Goal: Information Seeking & Learning: Learn about a topic

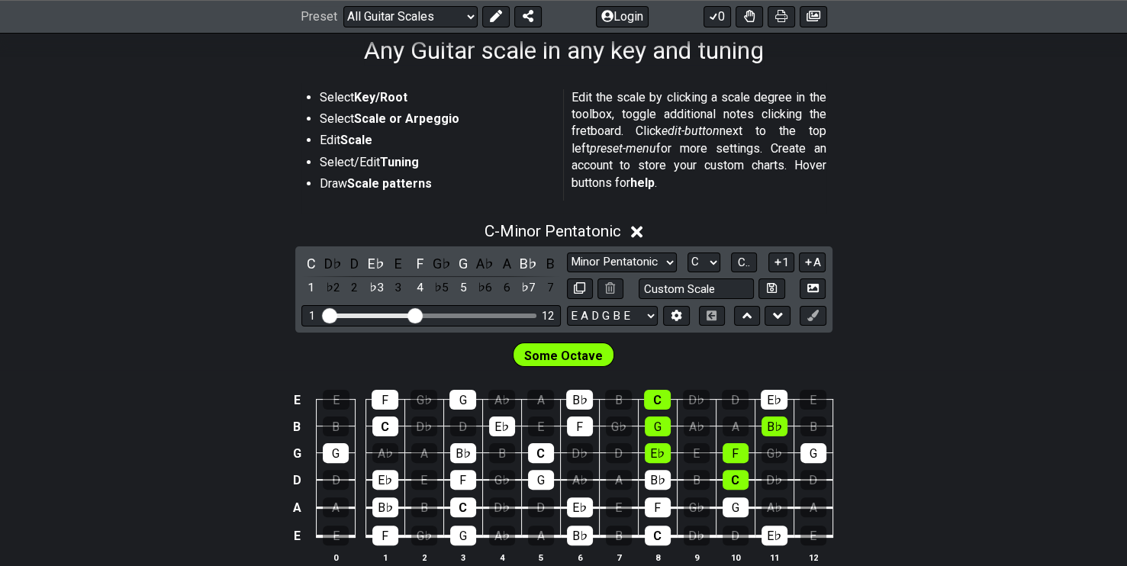
scroll to position [382, 0]
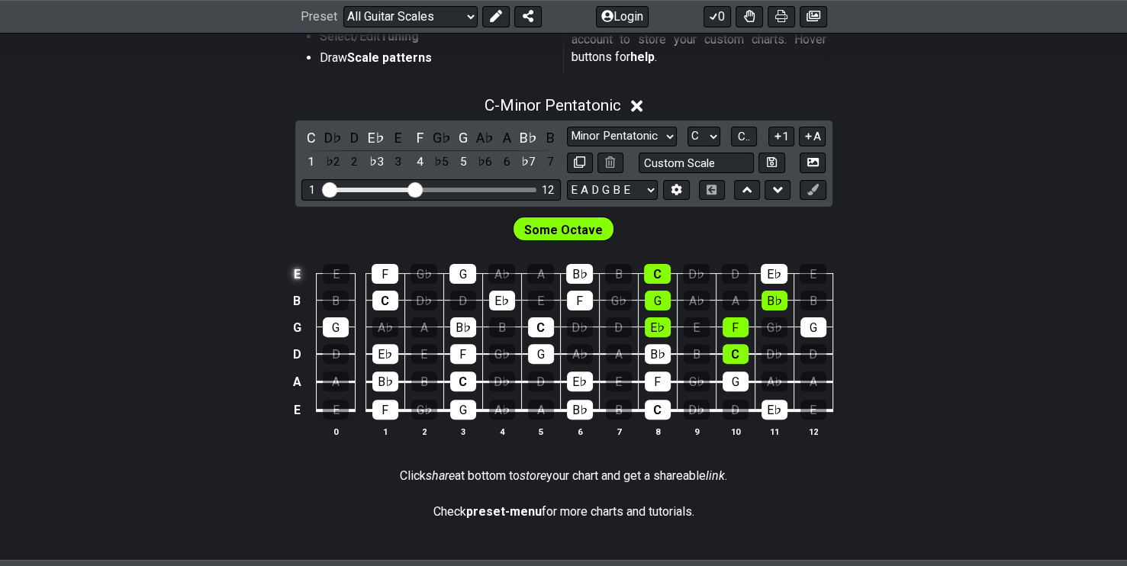
click at [300, 271] on td "E" at bounding box center [297, 274] width 18 height 27
click at [303, 271] on td "x" at bounding box center [297, 274] width 18 height 27
click at [304, 272] on td "o" at bounding box center [297, 274] width 18 height 27
click at [304, 272] on td at bounding box center [297, 274] width 18 height 27
click at [292, 273] on td "E" at bounding box center [297, 274] width 18 height 27
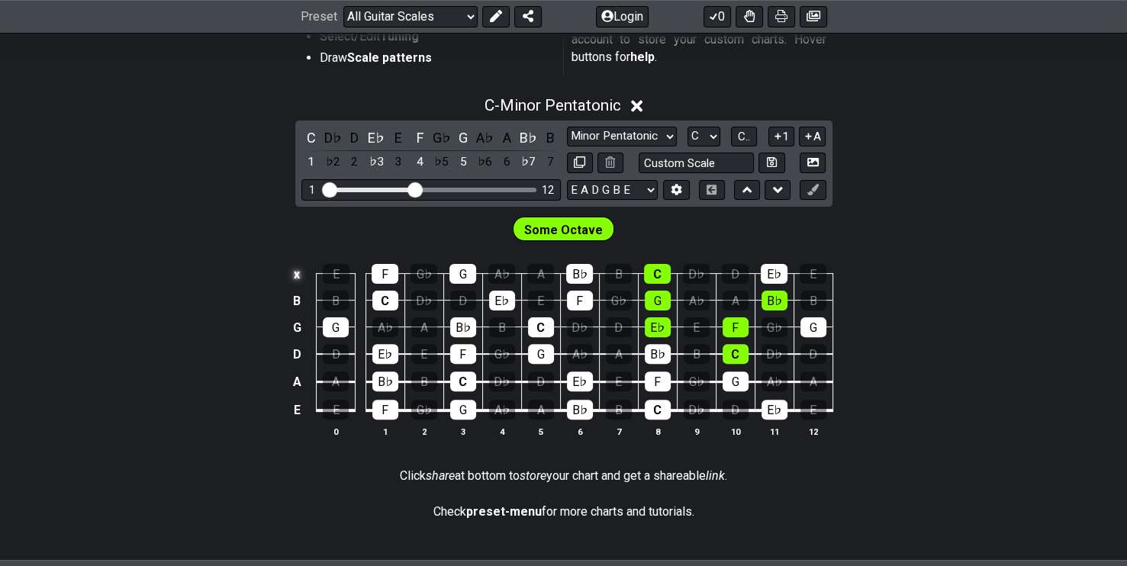
click at [295, 266] on td "x" at bounding box center [297, 274] width 18 height 27
drag, startPoint x: 292, startPoint y: 270, endPoint x: 290, endPoint y: 279, distance: 9.4
click at [292, 270] on td "o" at bounding box center [297, 274] width 18 height 27
click at [299, 264] on td at bounding box center [297, 274] width 18 height 27
drag, startPoint x: 301, startPoint y: 281, endPoint x: 277, endPoint y: 276, distance: 24.1
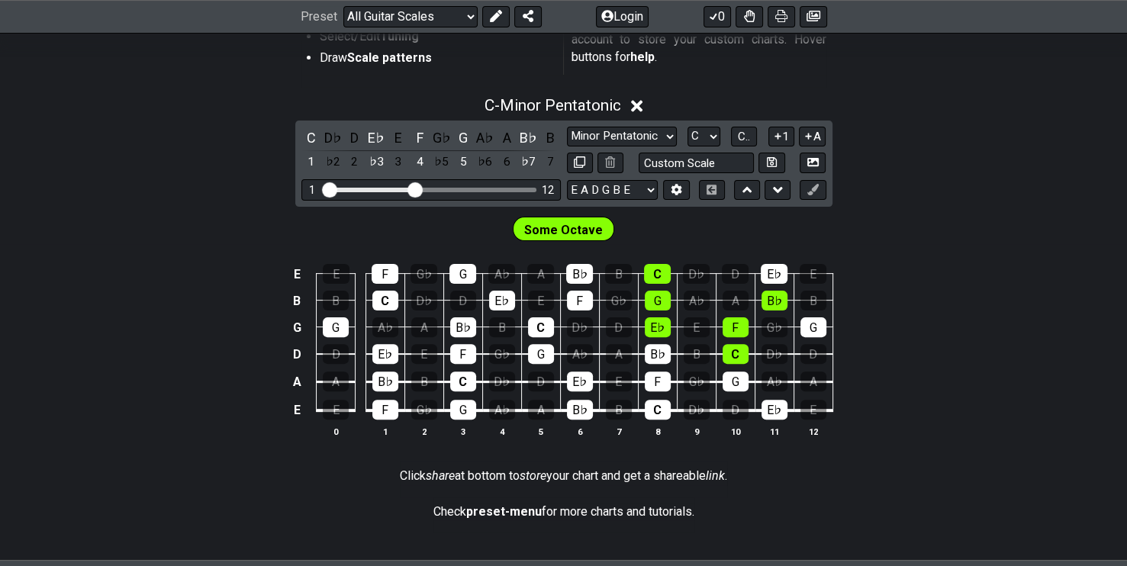
click at [277, 276] on div "E E F G♭ G A♭ A B♭ B C D♭ D E♭ E B B C D♭ D E♭ E F G♭ G A♭ A B♭ B G G A♭ A B♭ B…" at bounding box center [563, 351] width 1127 height 214
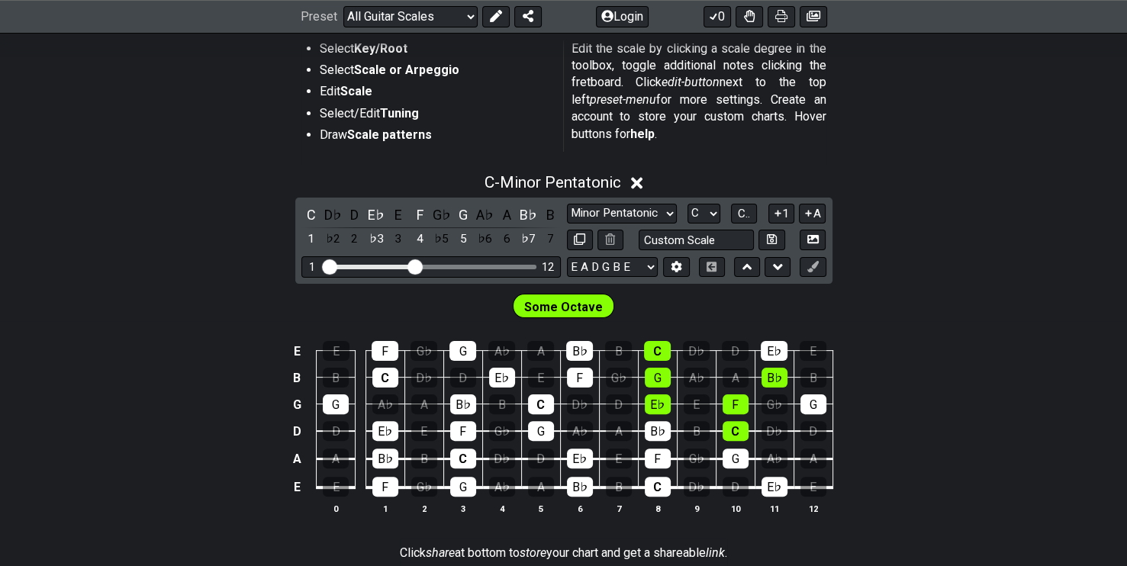
scroll to position [305, 0]
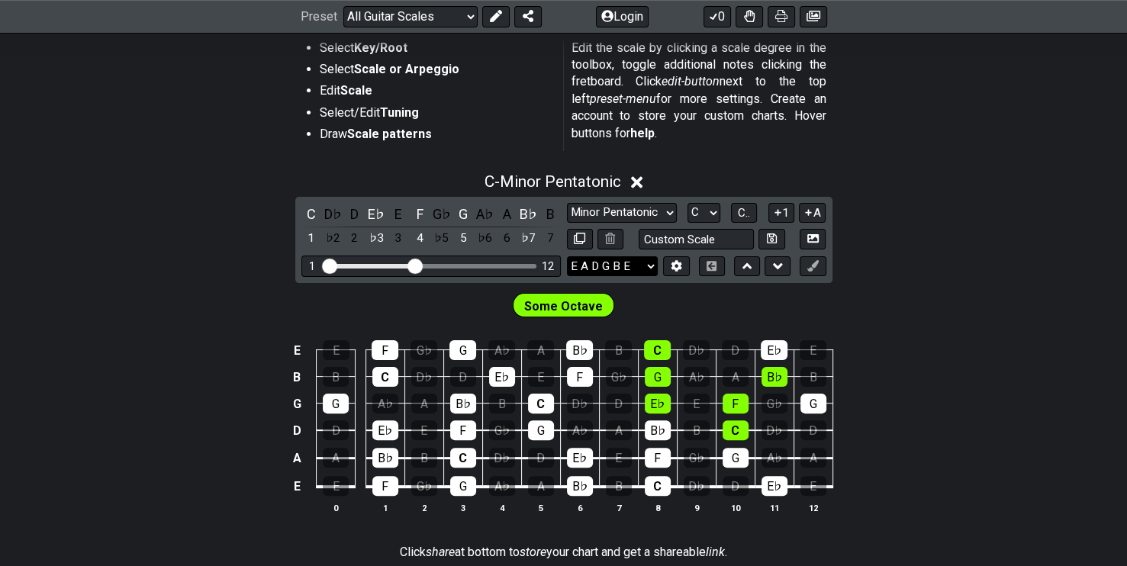
click at [624, 271] on select "E A D G B E E A D G B E E A D G B E B E A D F♯ B A D G C E A D A D G B E E♭ A♭ …" at bounding box center [612, 266] width 91 height 21
select select "E A D G B E"
click at [567, 256] on select "E A D G B E E A D G B E E A D G B E B E A D F♯ B A D G C E A D A D G B E E♭ A♭ …" at bounding box center [612, 266] width 91 height 21
click at [297, 347] on td "E" at bounding box center [297, 350] width 18 height 27
click at [329, 347] on div "E" at bounding box center [336, 350] width 27 height 20
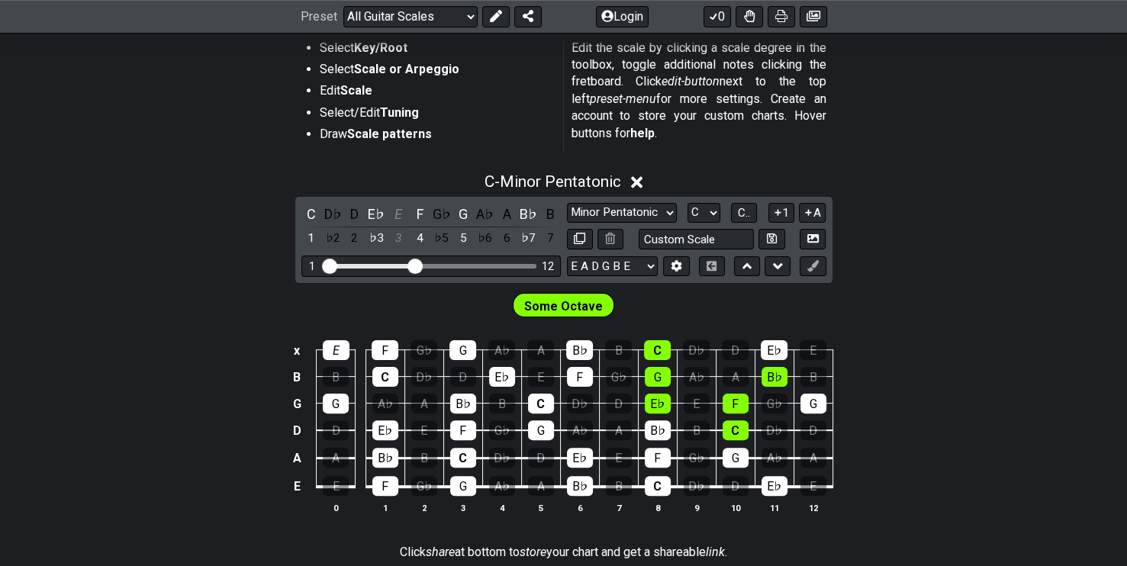
click at [344, 335] on td "E" at bounding box center [336, 337] width 39 height 27
click at [342, 343] on div "E" at bounding box center [336, 350] width 27 height 20
click at [347, 349] on div "E" at bounding box center [336, 350] width 27 height 20
click at [297, 352] on td "x" at bounding box center [297, 350] width 18 height 27
click at [298, 354] on td "o" at bounding box center [297, 350] width 18 height 27
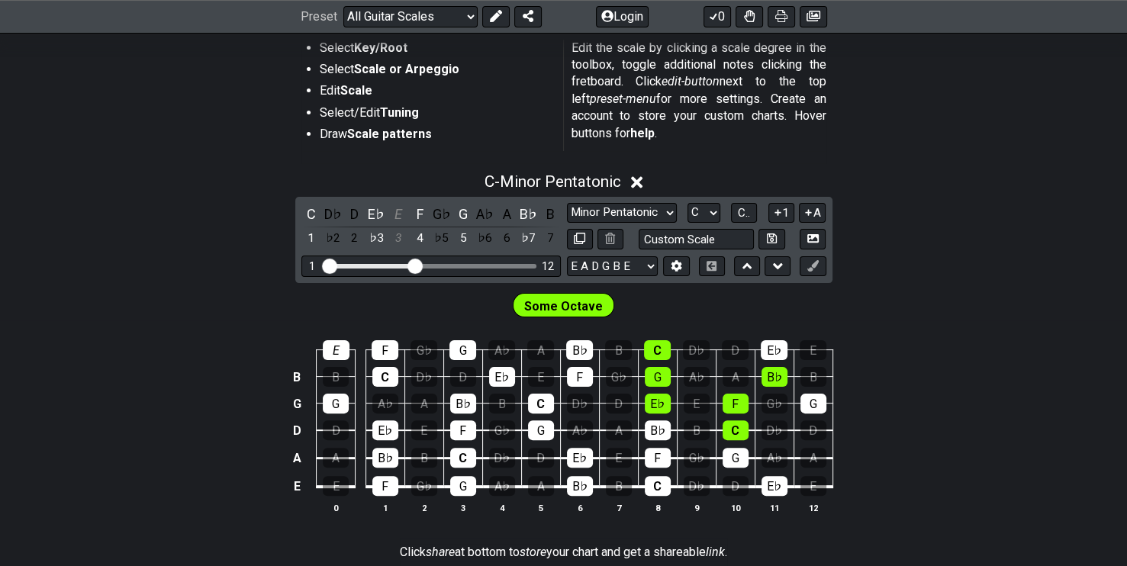
click at [298, 355] on td at bounding box center [297, 350] width 18 height 27
click at [340, 353] on div "E" at bounding box center [336, 350] width 27 height 20
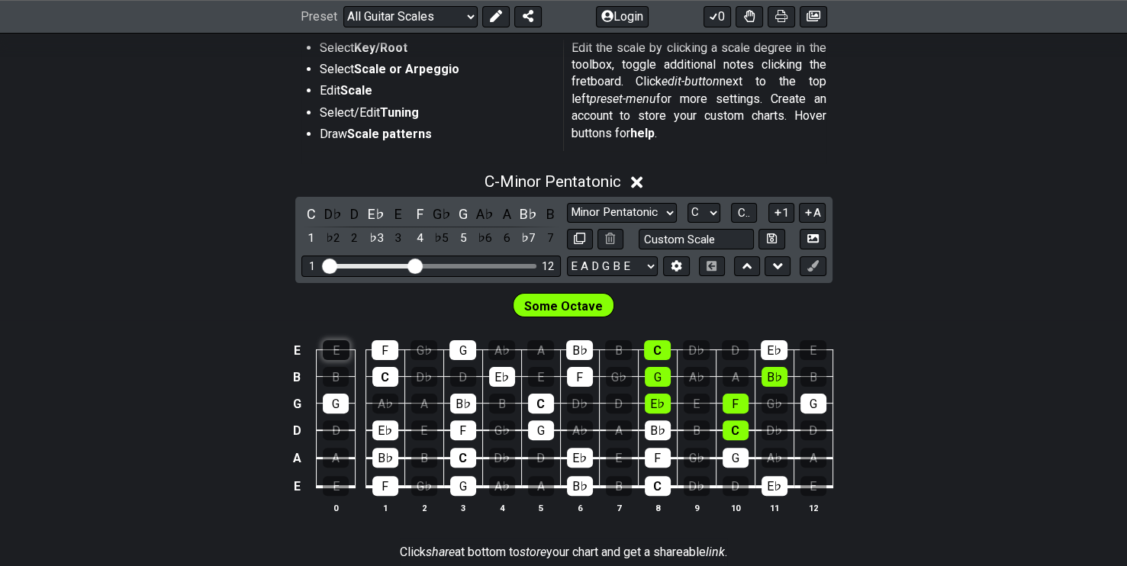
click at [340, 353] on div "E" at bounding box center [336, 350] width 27 height 20
click at [350, 348] on td "E" at bounding box center [336, 337] width 39 height 27
click at [328, 352] on div "E" at bounding box center [336, 350] width 27 height 20
click at [335, 342] on div "E" at bounding box center [336, 350] width 27 height 20
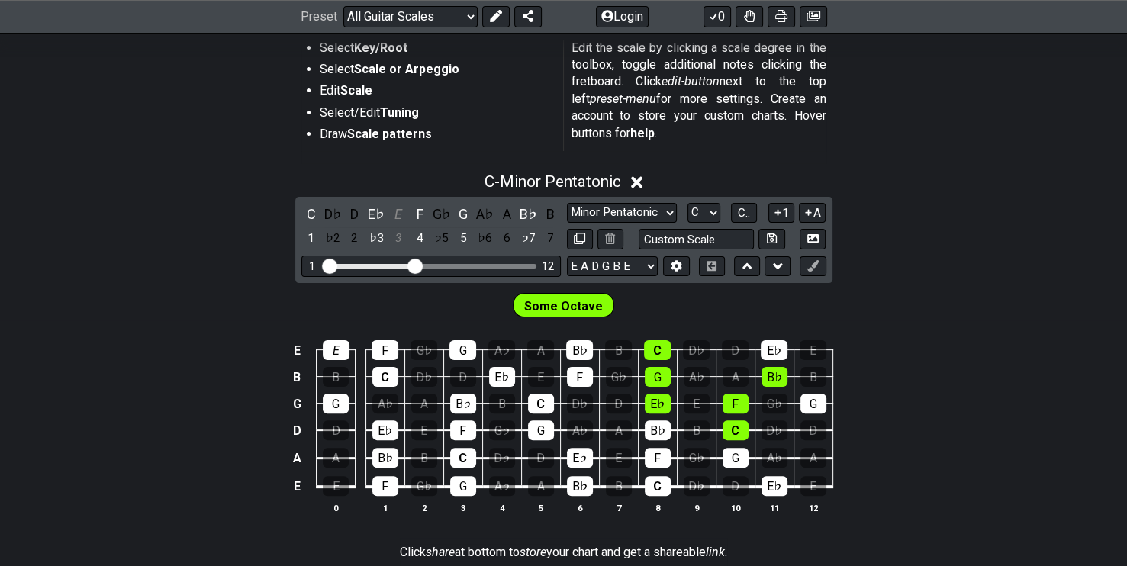
drag, startPoint x: 295, startPoint y: 350, endPoint x: 277, endPoint y: 347, distance: 17.8
click at [277, 347] on div "E E F G♭ G A♭ A B♭ B C D♭ D E♭ E B B C D♭ D E♭ E F G♭ G A♭ A B♭ B G G A♭ A B♭ B…" at bounding box center [563, 428] width 1127 height 214
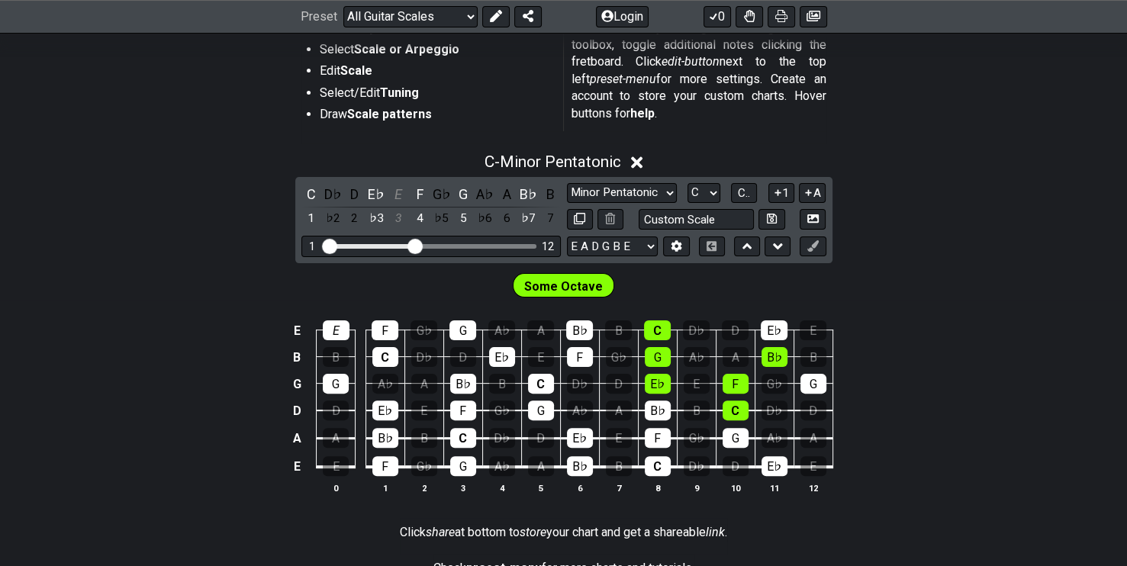
scroll to position [0, 0]
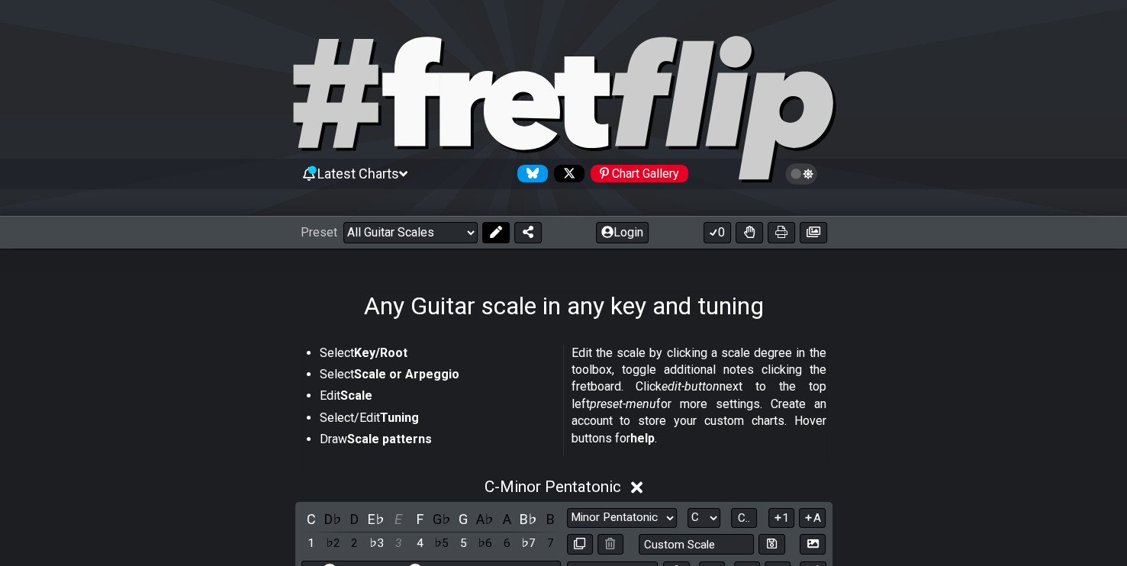
click at [485, 227] on button at bounding box center [495, 232] width 27 height 21
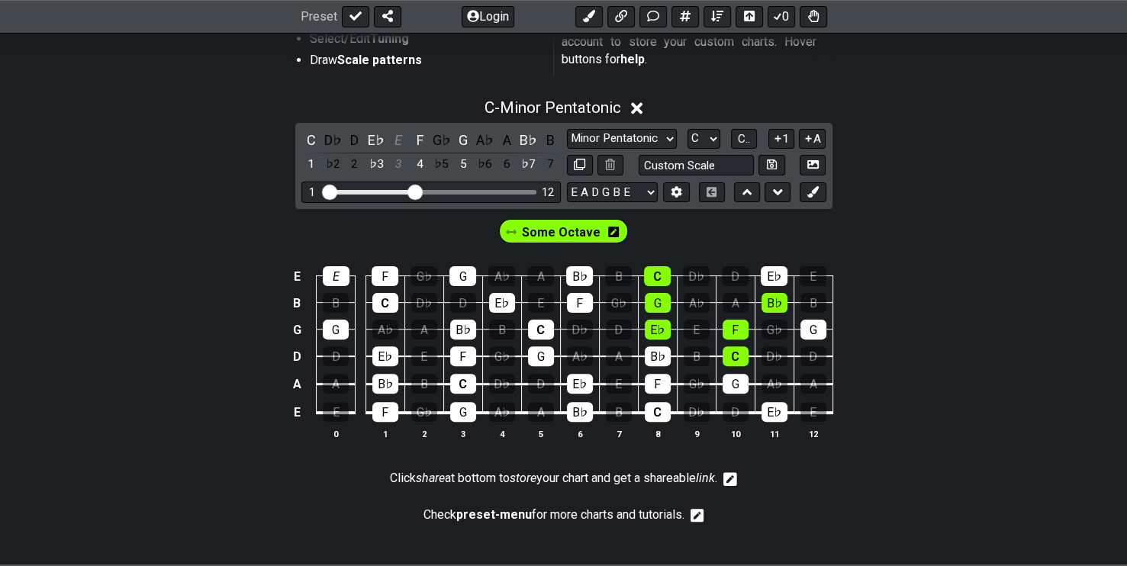
scroll to position [458, 0]
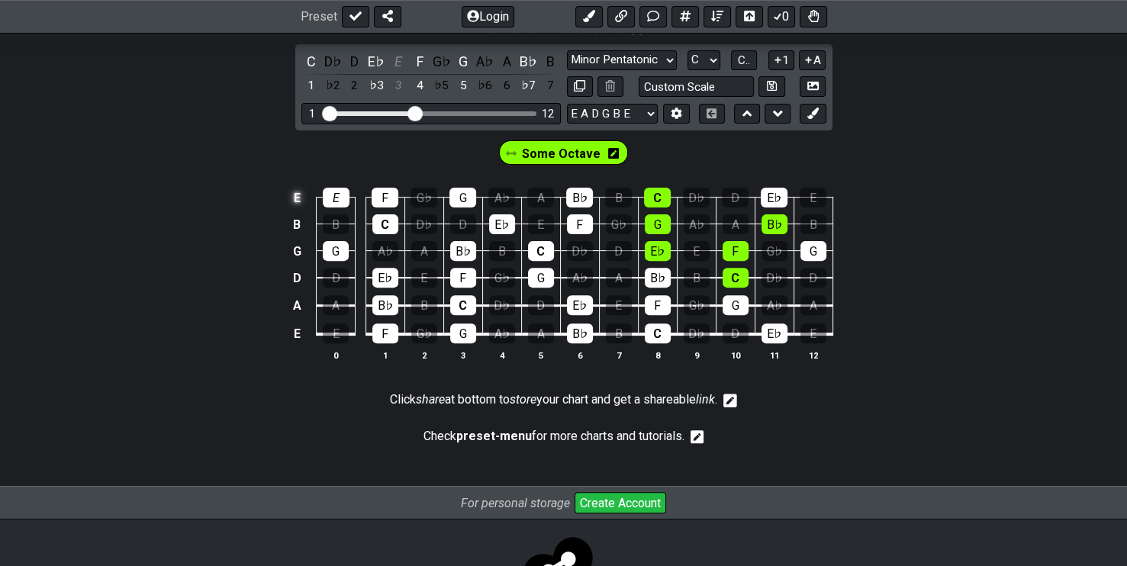
click at [300, 198] on td "E" at bounding box center [297, 198] width 18 height 27
click at [302, 198] on td "x" at bounding box center [297, 198] width 18 height 27
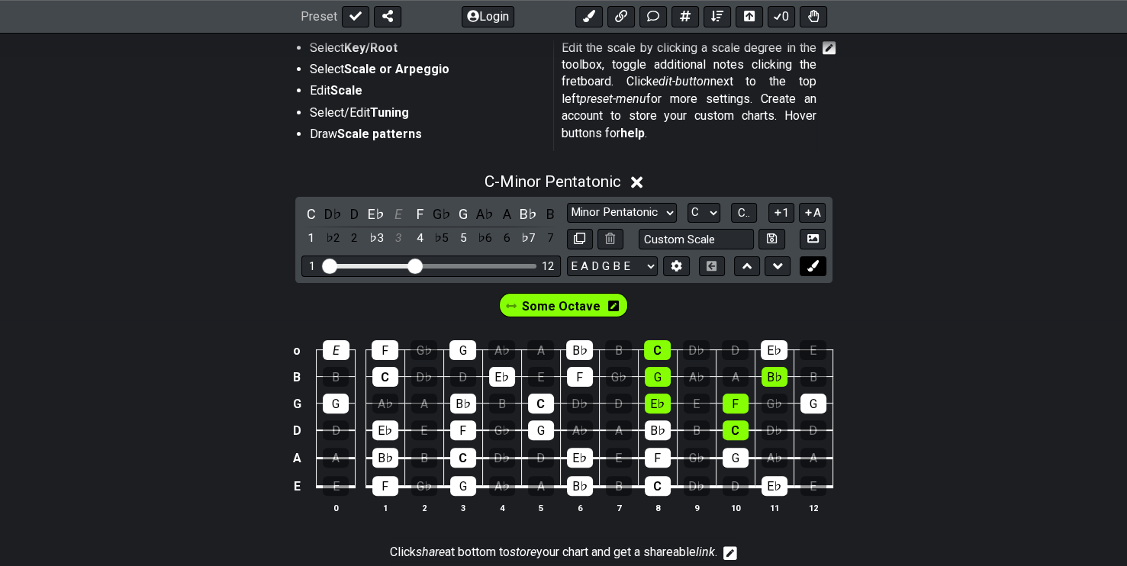
click at [822, 263] on button at bounding box center [813, 266] width 26 height 21
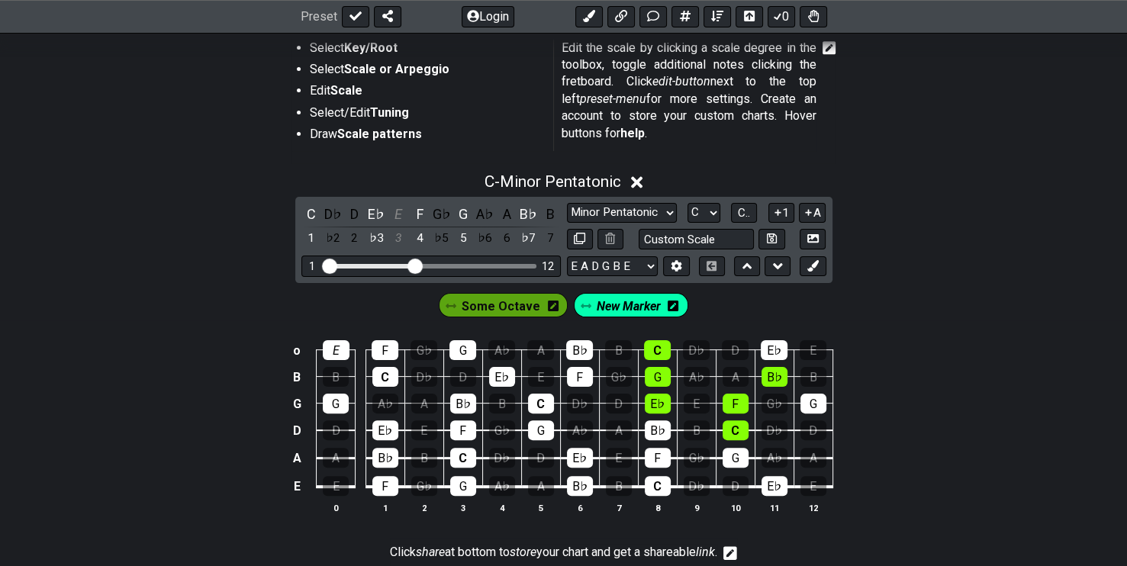
click at [618, 308] on span "New Marker" at bounding box center [629, 306] width 64 height 22
click at [470, 308] on span "Some Octave" at bounding box center [498, 306] width 79 height 22
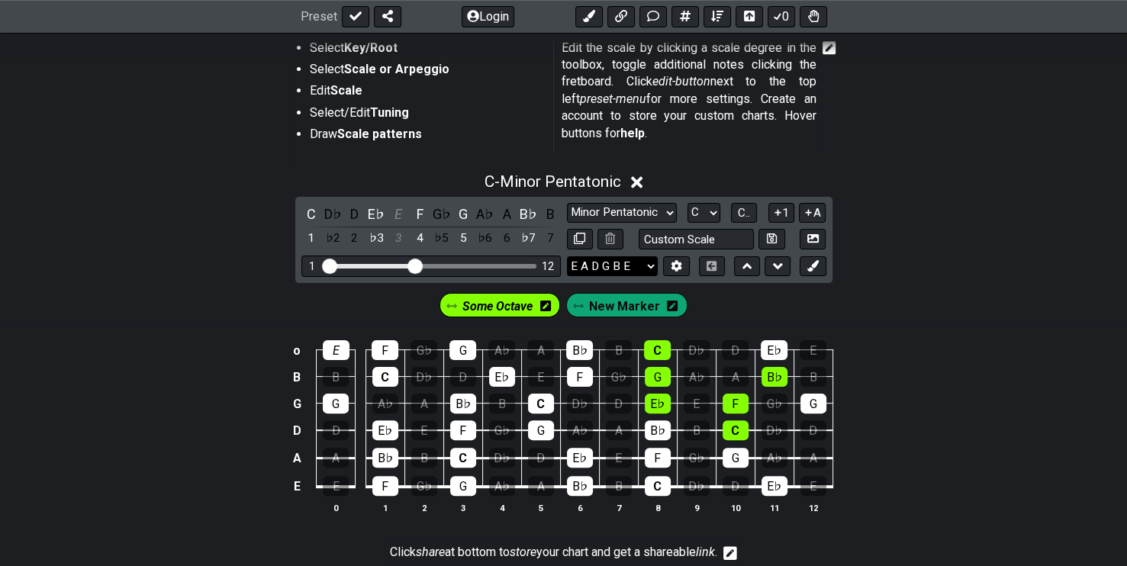
click at [633, 264] on select "E A D G B E E A D G B E E A D G B E B E A D F♯ B A D G C E A D A D G B E E♭ A♭ …" at bounding box center [612, 266] width 91 height 21
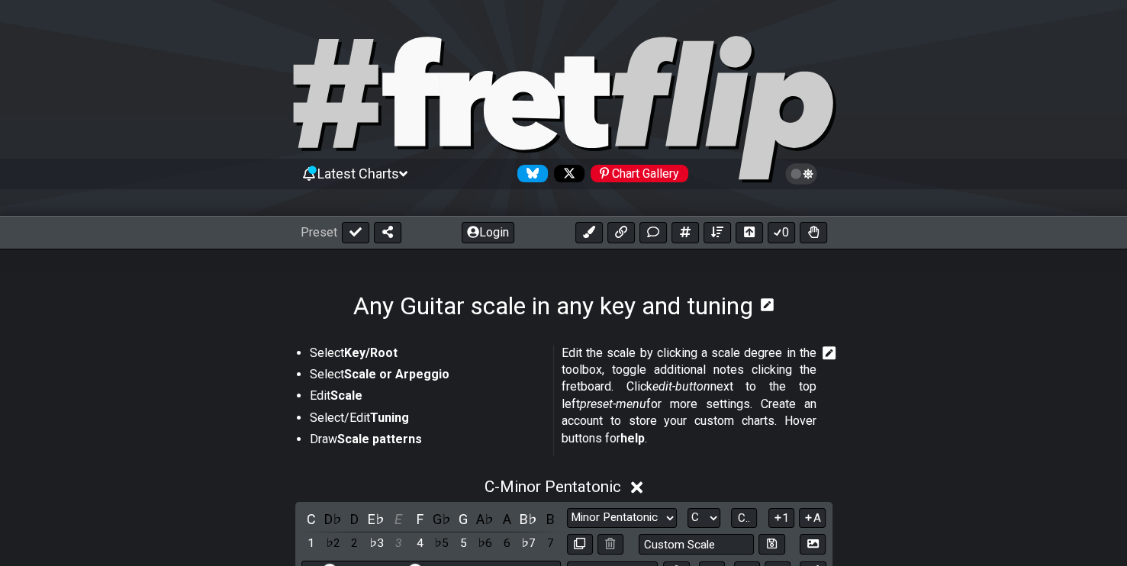
scroll to position [229, 0]
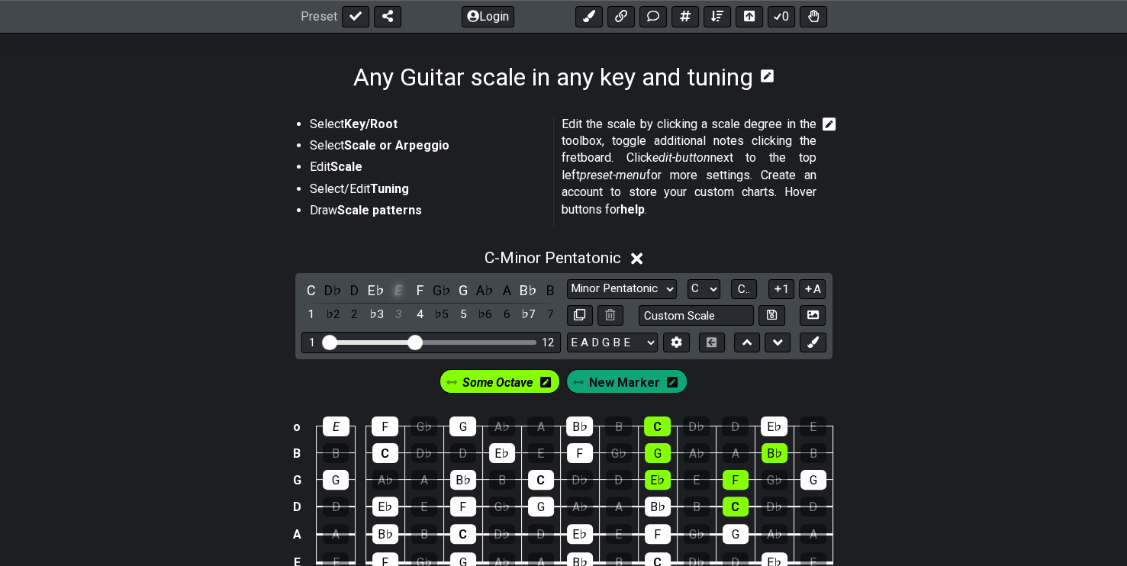
click at [396, 287] on div "E" at bounding box center [399, 290] width 20 height 21
click at [440, 288] on div "G♭" at bounding box center [442, 290] width 20 height 21
click at [439, 290] on div "G♭" at bounding box center [442, 290] width 20 height 21
click at [338, 418] on div "E" at bounding box center [336, 427] width 27 height 20
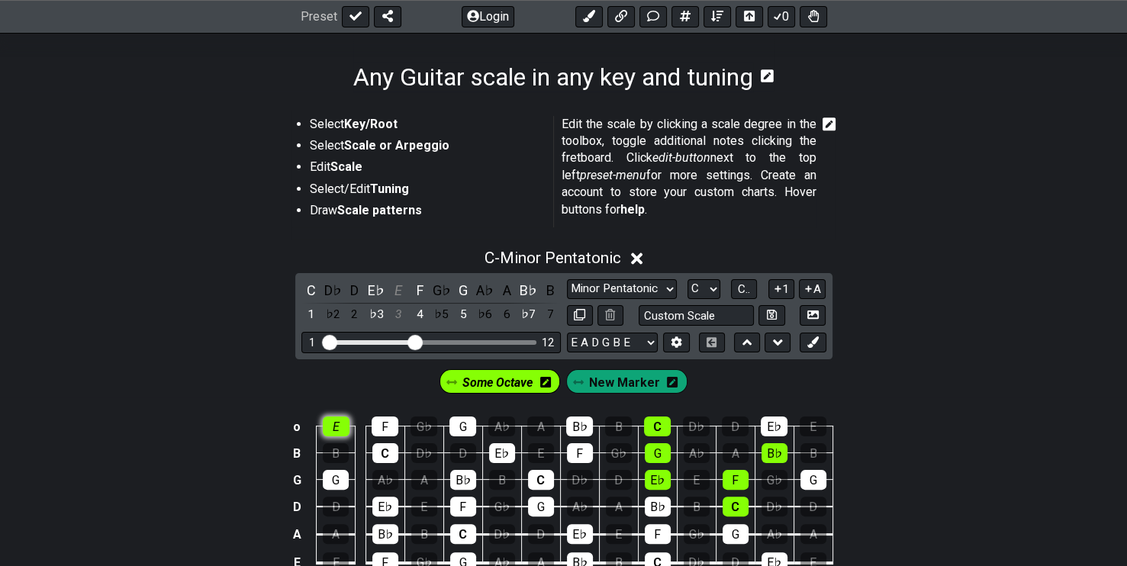
click at [334, 423] on div "E" at bounding box center [336, 427] width 27 height 20
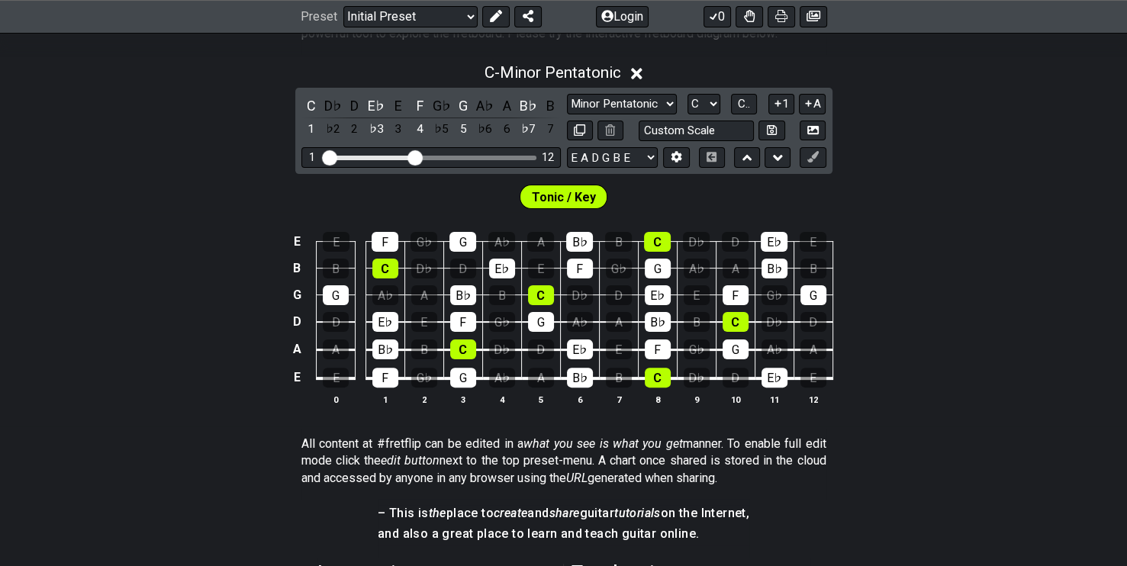
scroll to position [458, 0]
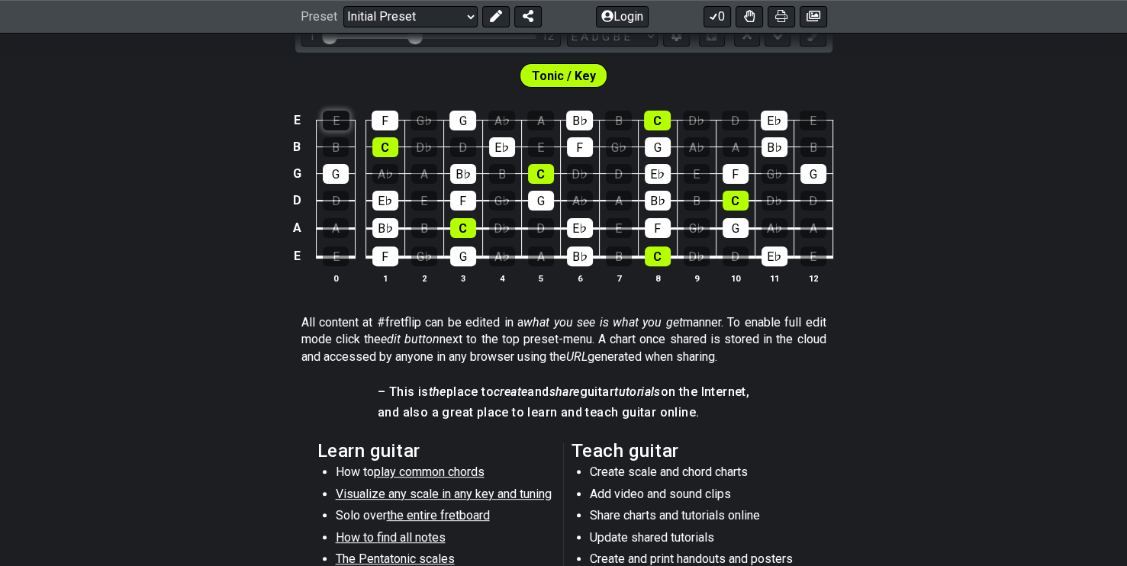
click at [334, 119] on div "E" at bounding box center [336, 121] width 27 height 20
click at [297, 118] on td "E" at bounding box center [297, 121] width 18 height 27
drag, startPoint x: 297, startPoint y: 118, endPoint x: 241, endPoint y: 137, distance: 59.2
click at [241, 137] on div "x E F G♭ G A♭ A B♭ B C D♭ D E♭ E B B C D♭ D E♭ E F G♭ G A♭ A B♭ B G G A♭ A B♭ B…" at bounding box center [563, 198] width 1127 height 214
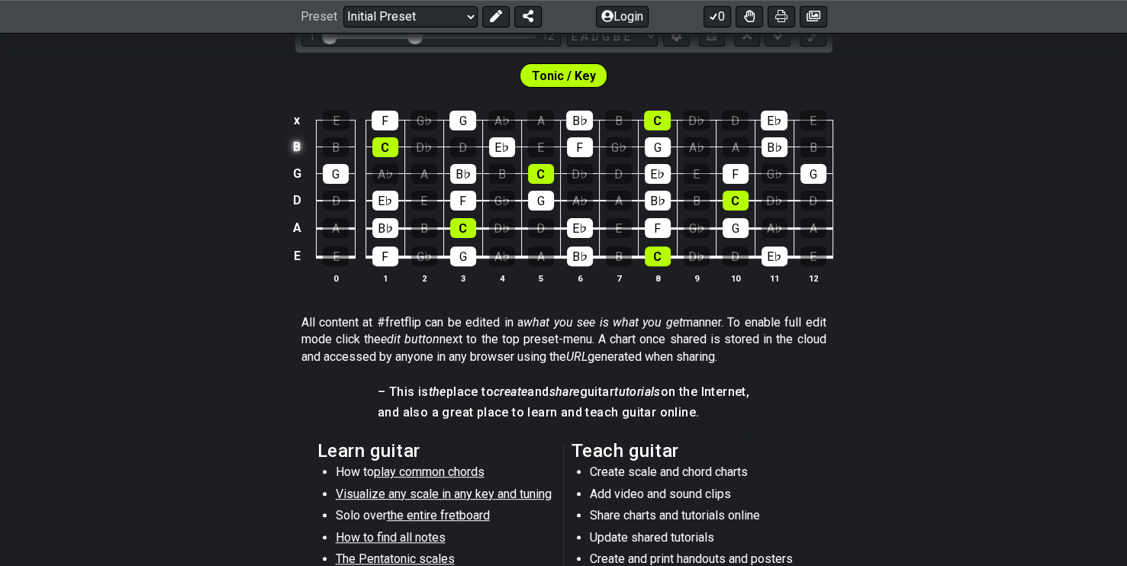
drag, startPoint x: 295, startPoint y: 144, endPoint x: 295, endPoint y: 158, distance: 13.7
click at [295, 145] on td "B" at bounding box center [297, 147] width 18 height 27
click at [295, 166] on td "G" at bounding box center [297, 173] width 18 height 27
drag, startPoint x: 299, startPoint y: 199, endPoint x: 299, endPoint y: 212, distance: 13.0
click at [299, 200] on td "D" at bounding box center [297, 200] width 18 height 27
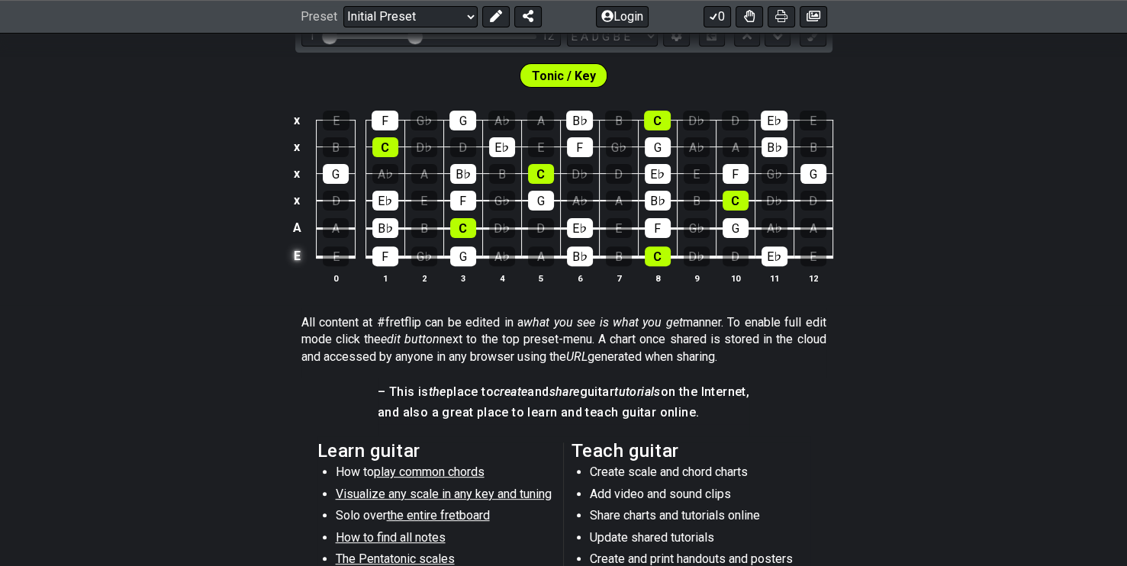
drag, startPoint x: 299, startPoint y: 222, endPoint x: 302, endPoint y: 244, distance: 21.5
click at [300, 226] on td "A" at bounding box center [297, 228] width 18 height 28
click at [302, 258] on td "E" at bounding box center [297, 256] width 18 height 29
drag, startPoint x: 347, startPoint y: 253, endPoint x: 325, endPoint y: 280, distance: 35.3
drag, startPoint x: 325, startPoint y: 280, endPoint x: 216, endPoint y: 285, distance: 109.3
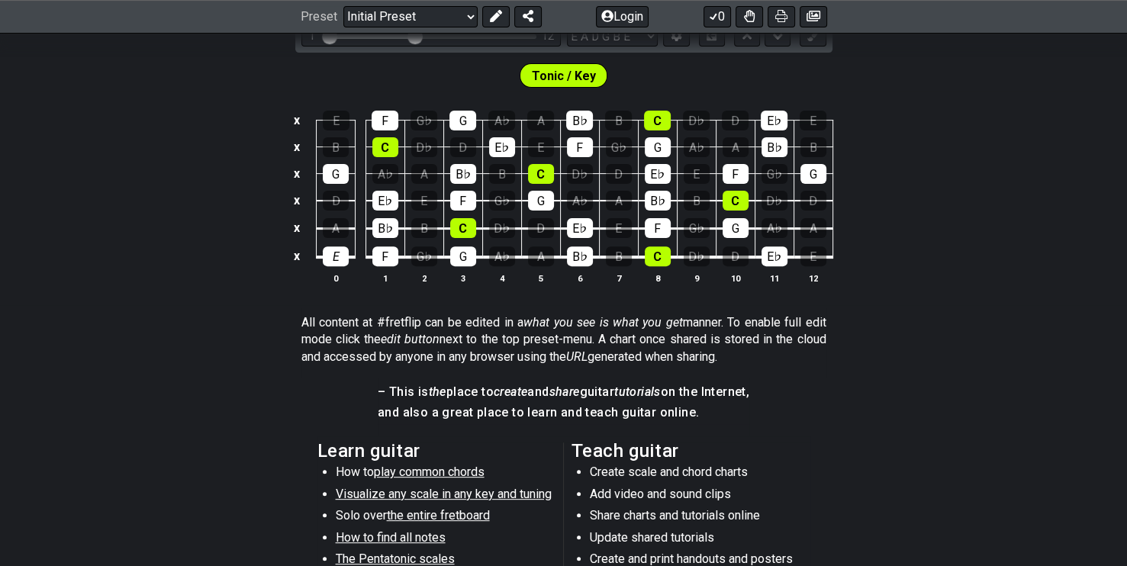
click at [216, 285] on div "x E F G♭ G A♭ A B♭ B C D♭ D E♭ E x B C D♭ D E♭ E F G♭ G A♭ A B♭ B x G A♭ A B♭ B…" at bounding box center [563, 198] width 1127 height 214
click at [326, 256] on div "E" at bounding box center [336, 257] width 26 height 20
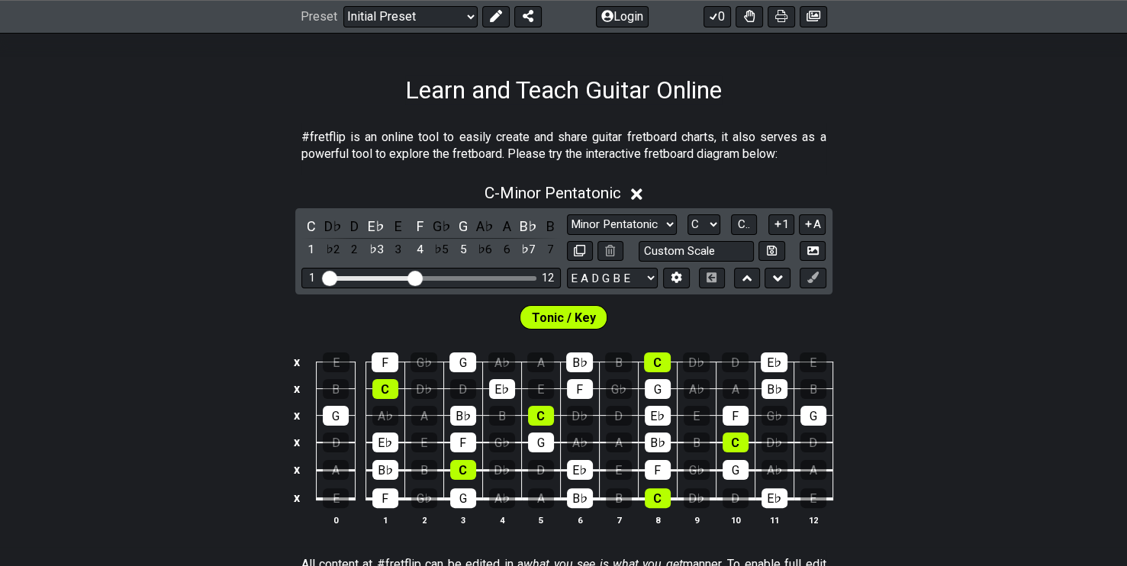
scroll to position [207, 0]
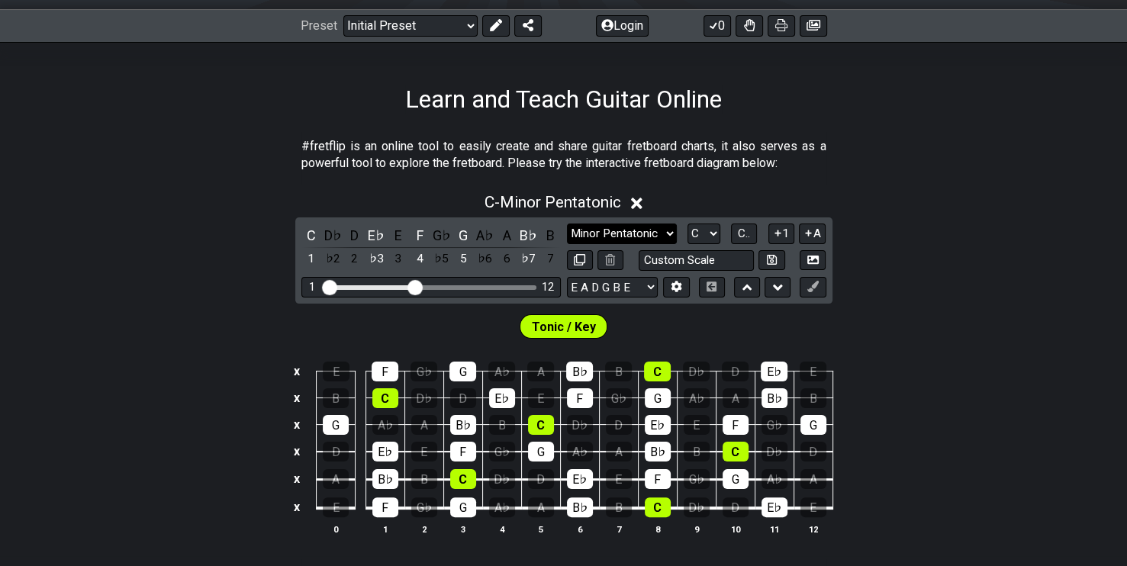
click at [651, 227] on select "Minor Pentatonic Click to edit Minor Pentatonic Major Pentatonic Minor Blues Ma…" at bounding box center [622, 234] width 110 height 21
click at [649, 286] on select "E A D G B E E A D G B E E A D G B E B E A D F♯ B A D G C E A D A D G B E E♭ A♭ …" at bounding box center [612, 287] width 91 height 21
click at [567, 277] on select "E A D G B E E A D G B E E A D G B E B E A D F♯ B A D G C E A D A D G B E E♭ A♭ …" at bounding box center [612, 287] width 91 height 21
click at [298, 367] on td "E" at bounding box center [297, 372] width 18 height 27
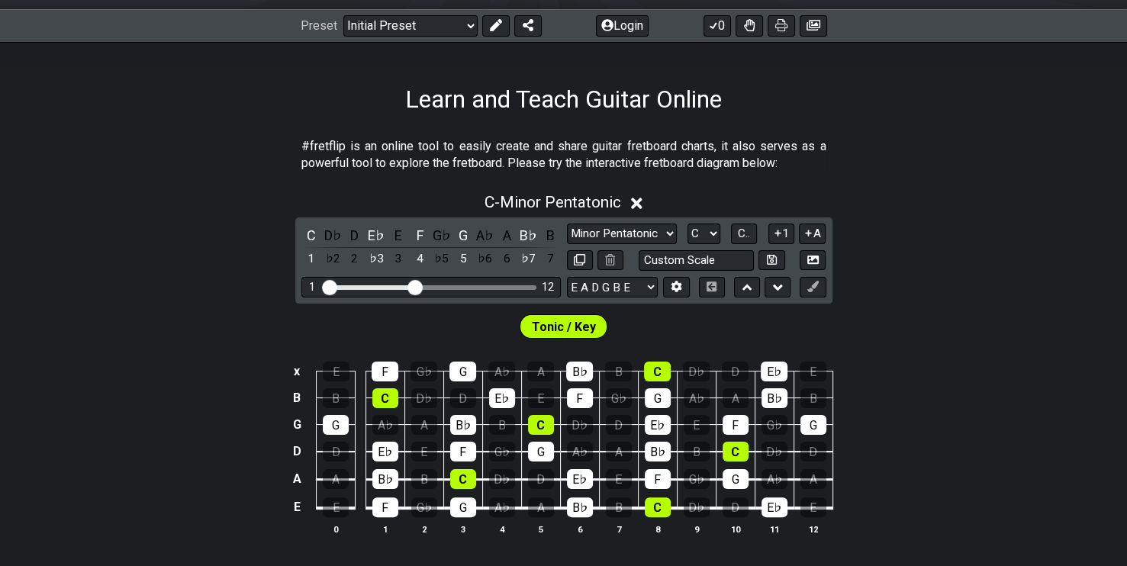
click at [286, 379] on div "x E F G♭ G A♭ A B♭ B C D♭ D E♭ E B B C D♭ D E♭ E F G♭ G A♭ A B♭ B G G A♭ A B♭ B…" at bounding box center [563, 449] width 1127 height 214
click at [296, 370] on td "x" at bounding box center [297, 372] width 18 height 27
click at [293, 374] on td "o" at bounding box center [297, 372] width 18 height 27
click at [610, 279] on select "E A D G B E E A D G B E E A D G B E B E A D F♯ B A D G C E A D A D G B E E♭ A♭ …" at bounding box center [612, 287] width 91 height 21
select select "E A D G B E"
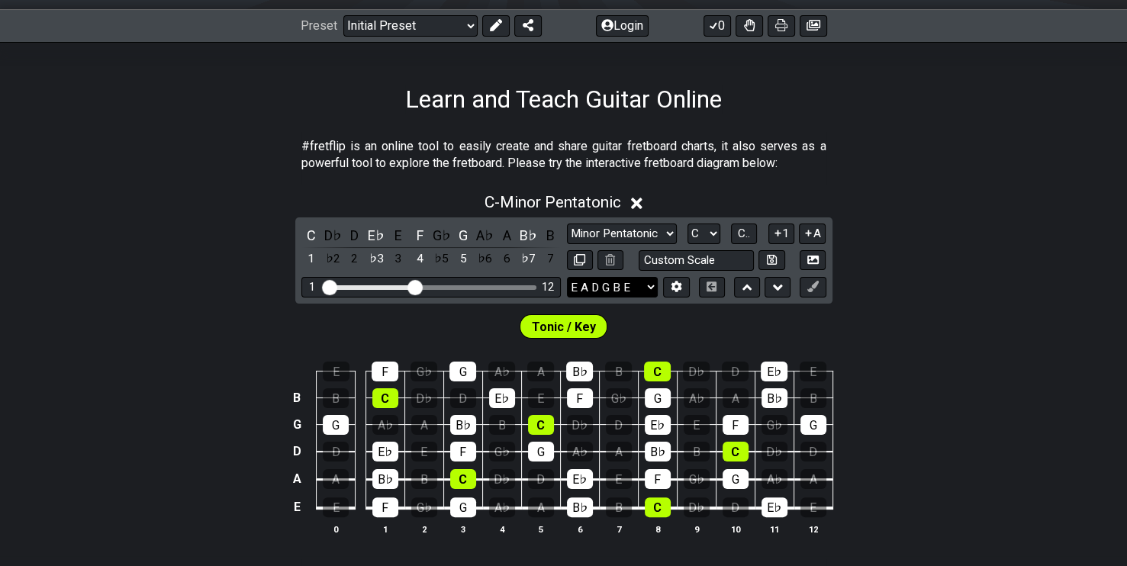
click at [567, 277] on select "E A D G B E E A D G B E E A D G B E B E A D F♯ B A D G C E A D A D G B E E♭ A♭ …" at bounding box center [612, 287] width 91 height 21
